Goal: Obtain resource: Download file/media

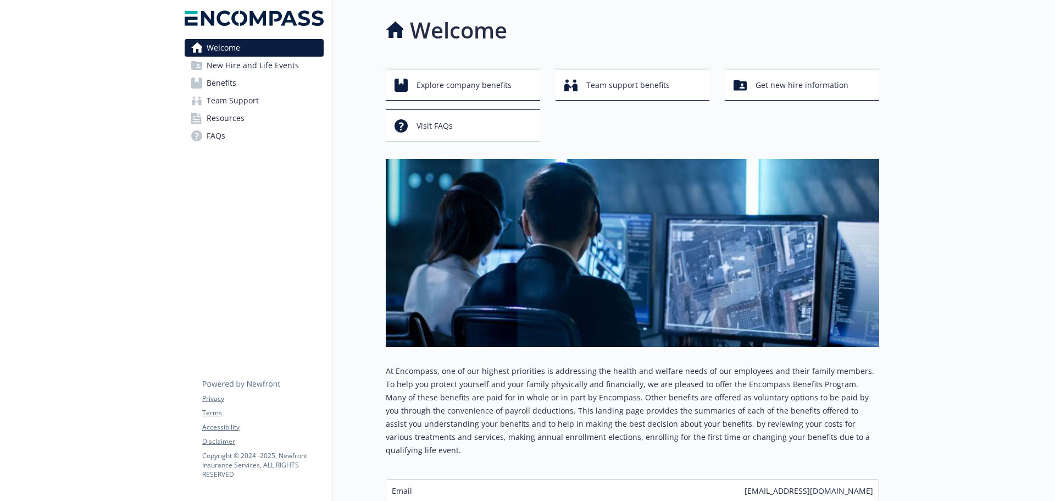
click at [218, 82] on span "Benefits" at bounding box center [222, 83] width 30 height 18
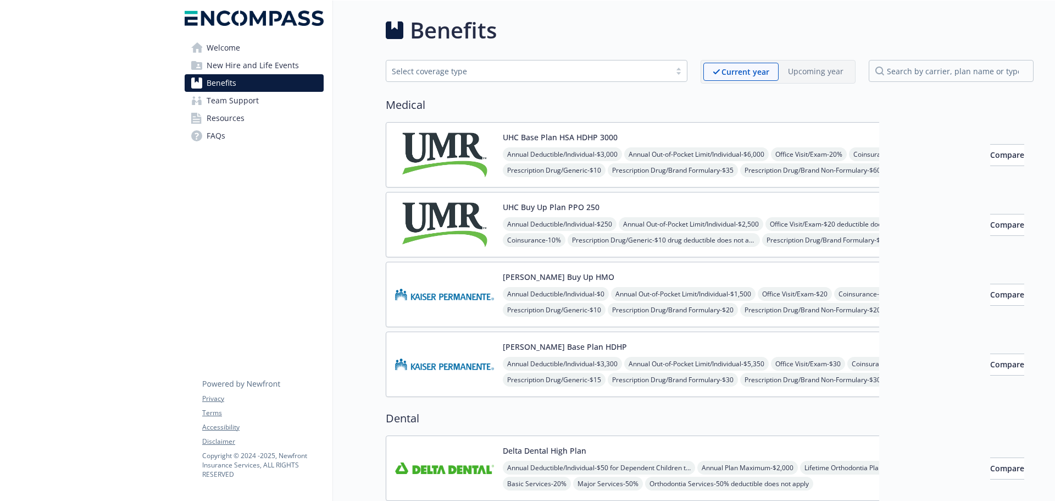
click at [541, 136] on button "UHC Base Plan HSA HDHP 3000" at bounding box center [560, 137] width 115 height 12
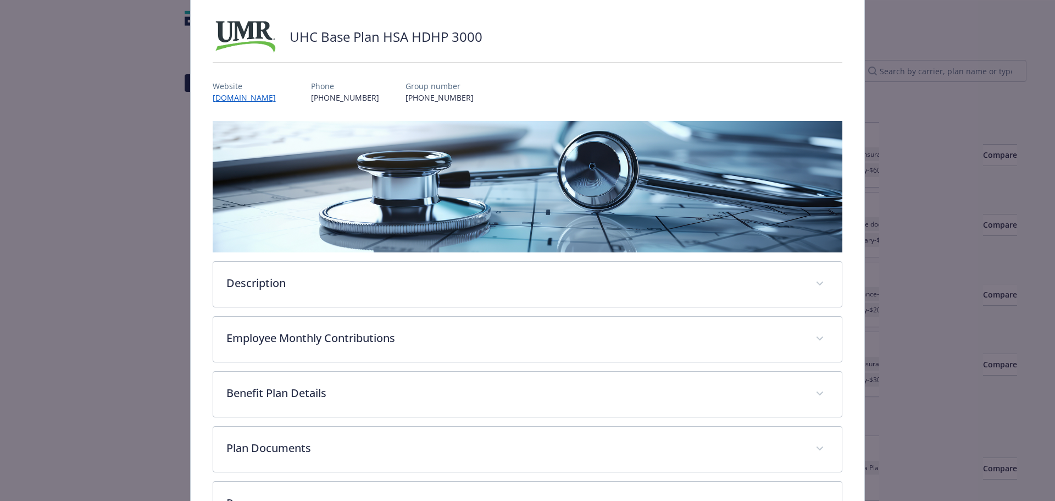
scroll to position [152, 0]
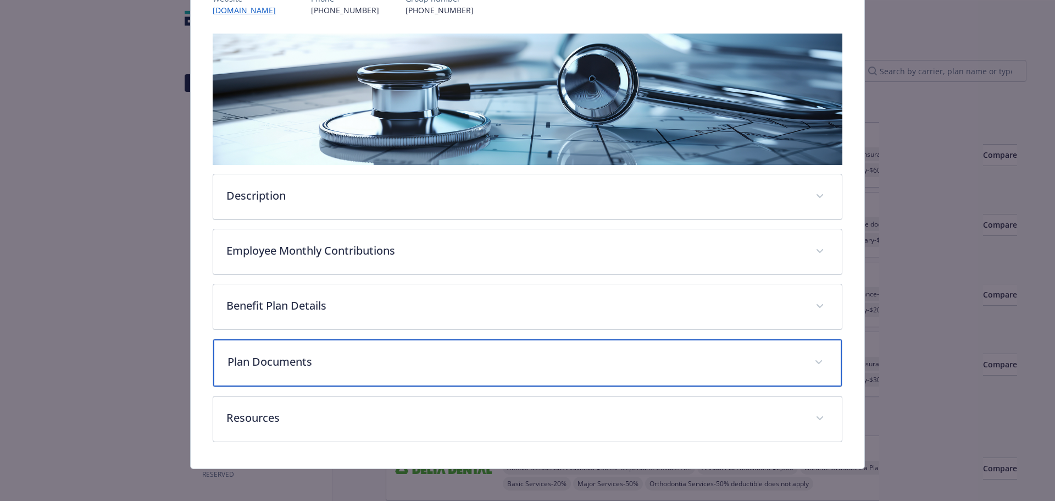
click at [297, 357] on p "Plan Documents" at bounding box center [514, 361] width 574 height 16
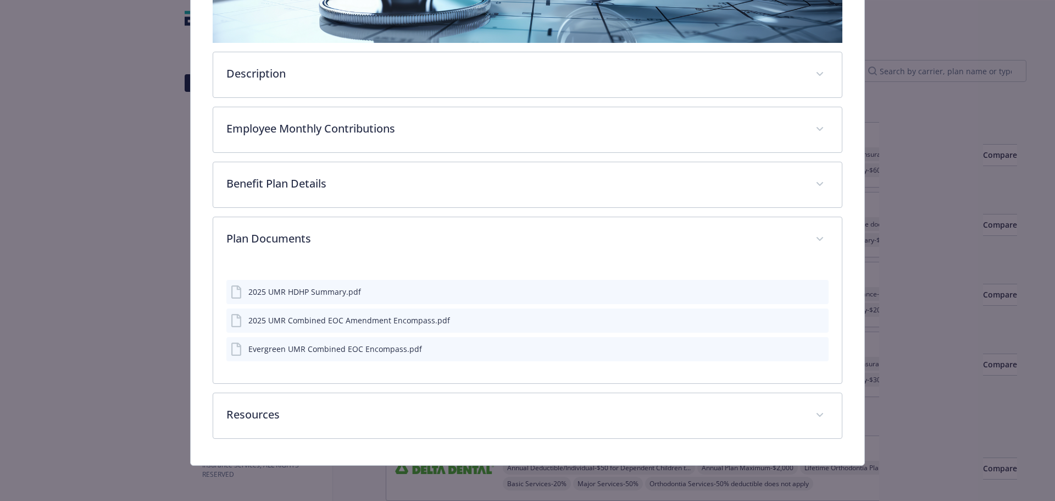
scroll to position [273, 0]
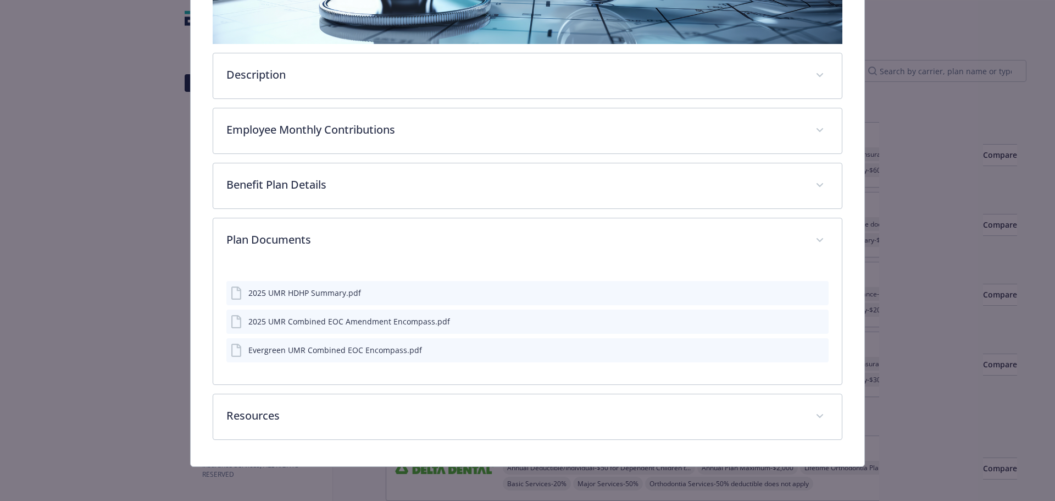
click at [319, 295] on div "2025 UMR HDHP Summary.pdf" at bounding box center [304, 293] width 113 height 12
click at [813, 290] on icon "preview file" at bounding box center [818, 292] width 10 height 8
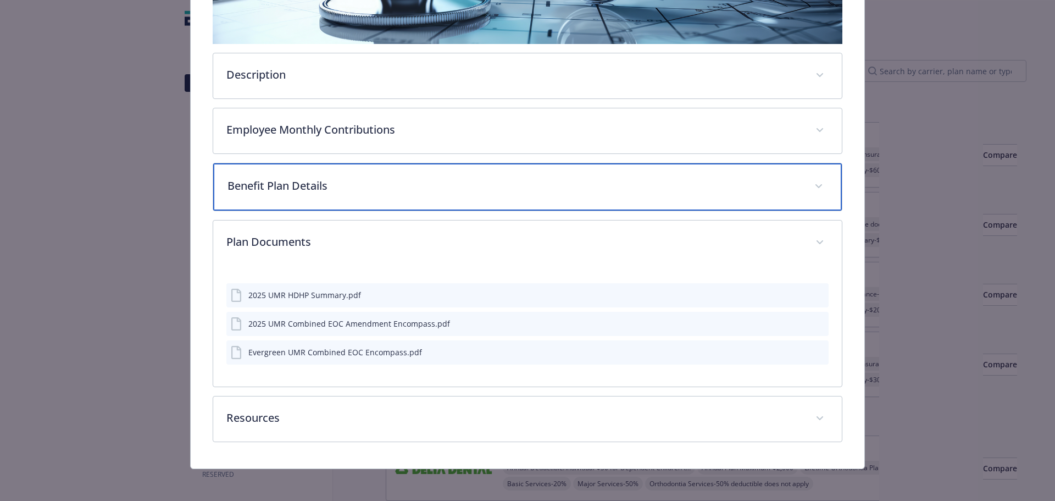
click at [352, 185] on p "Benefit Plan Details" at bounding box center [514, 185] width 574 height 16
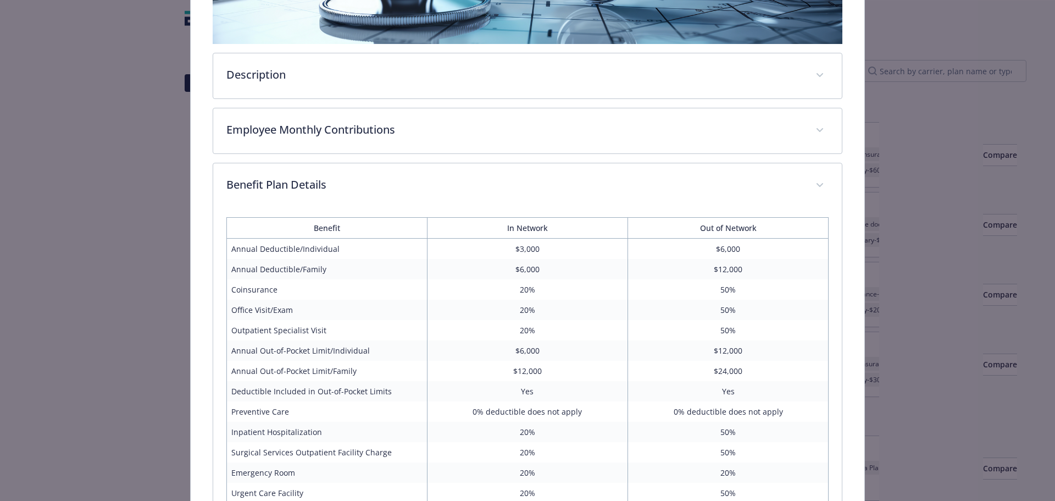
scroll to position [0, 0]
